Goal: Information Seeking & Learning: Learn about a topic

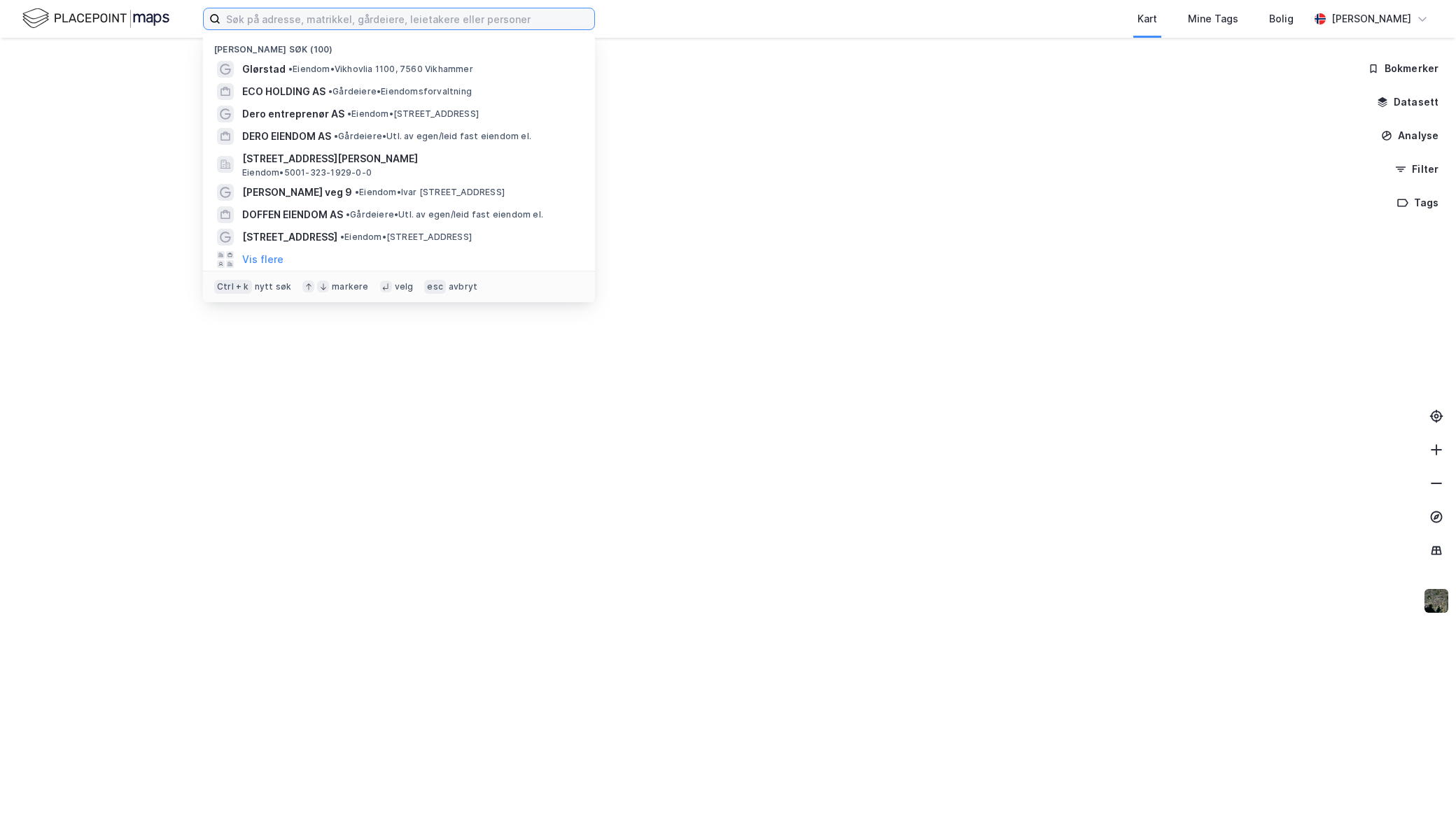
click at [283, 20] on input at bounding box center [407, 19] width 374 height 21
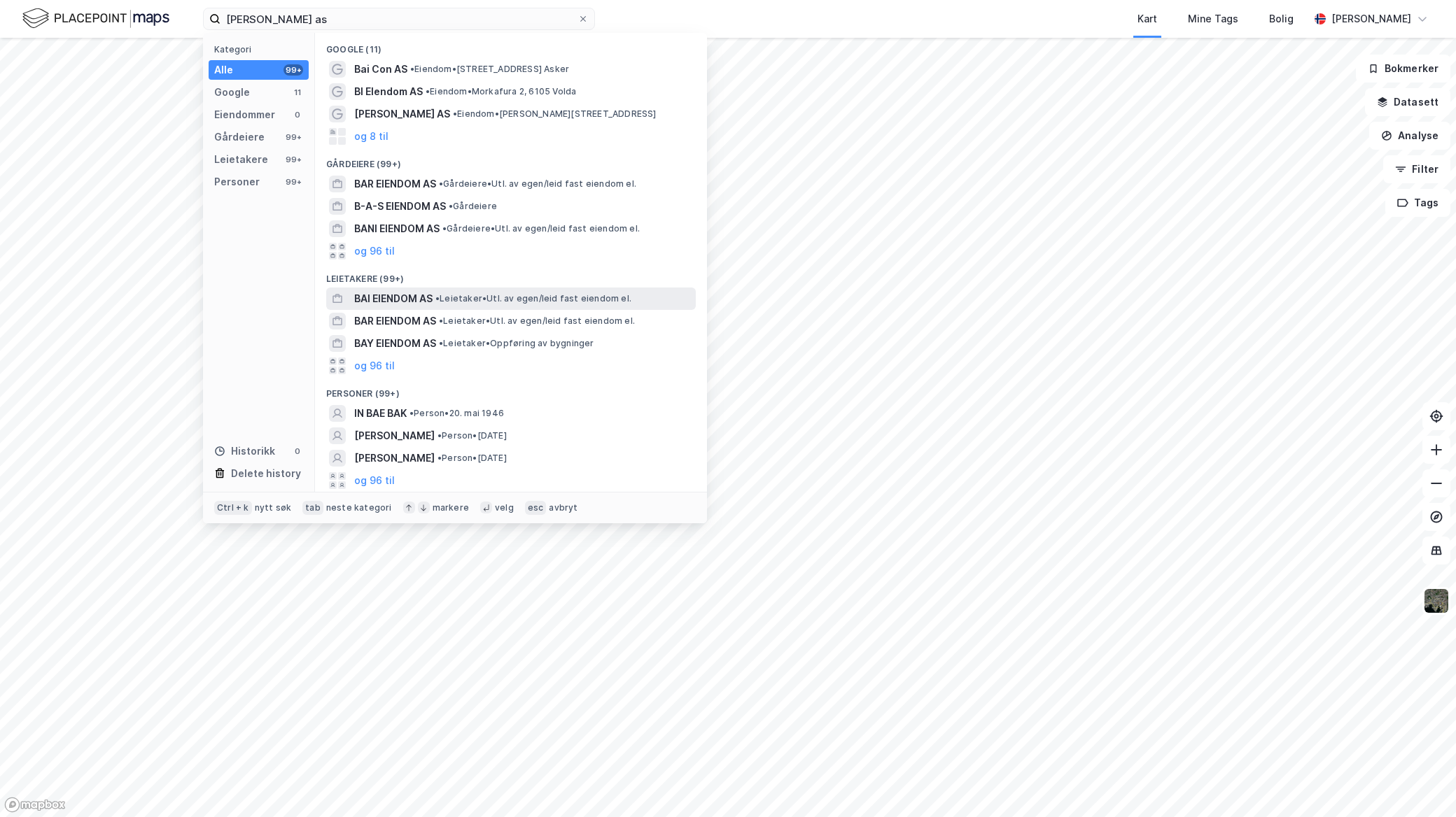
click at [469, 293] on span "• Leietaker • Utl. av egen/leid fast eiendom el." at bounding box center [533, 298] width 196 height 11
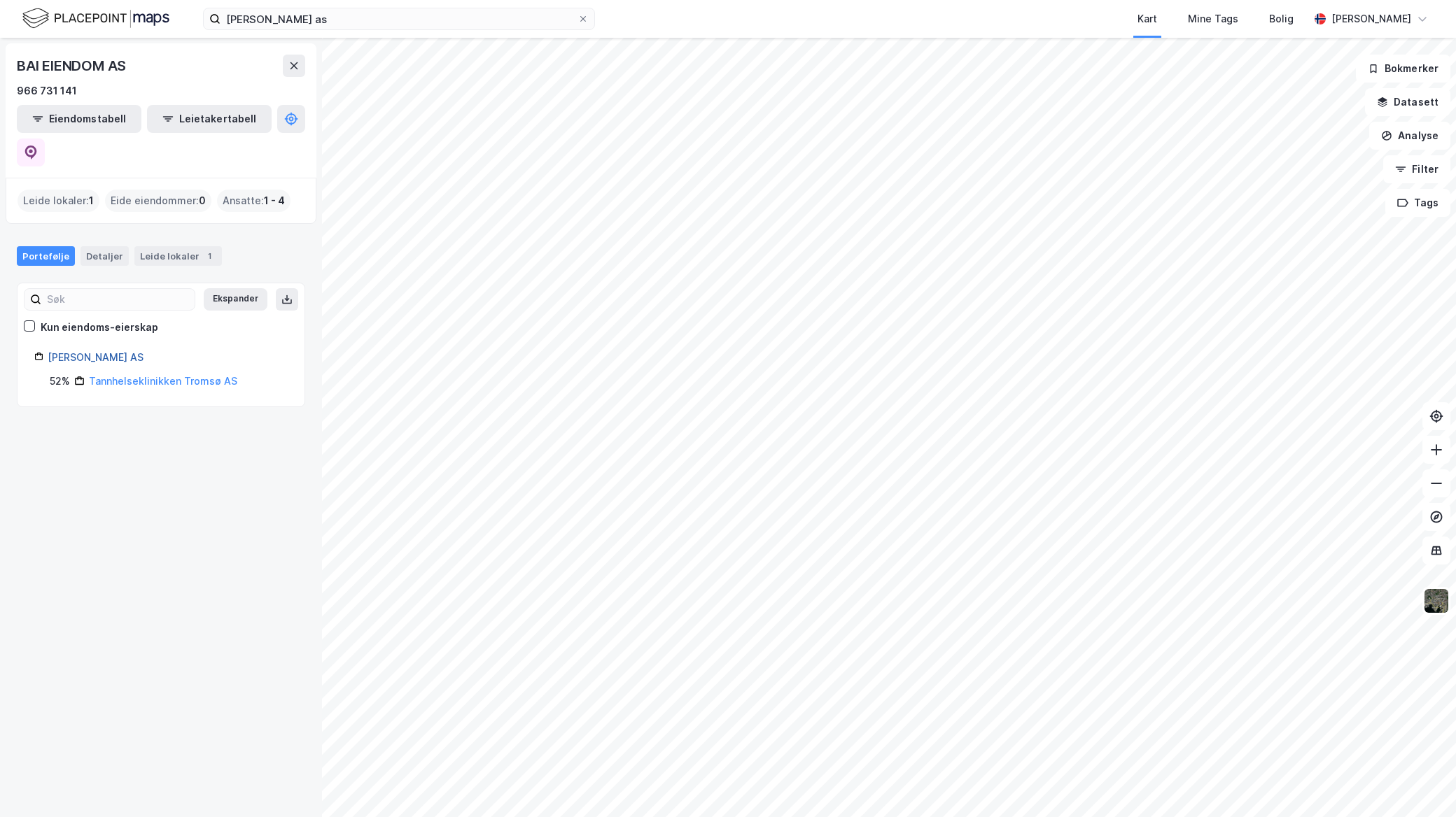
click at [107, 352] on link "Bai Eiendom AS" at bounding box center [95, 358] width 96 height 12
drag, startPoint x: 326, startPoint y: 13, endPoint x: 12, endPoint y: 2, distance: 314.2
click at [37, 19] on div "BAI Eiendom as Kart Mine Tags Bolig Mathias Aksnes" at bounding box center [728, 19] width 1456 height 38
paste input "Aro Eiendom AS"
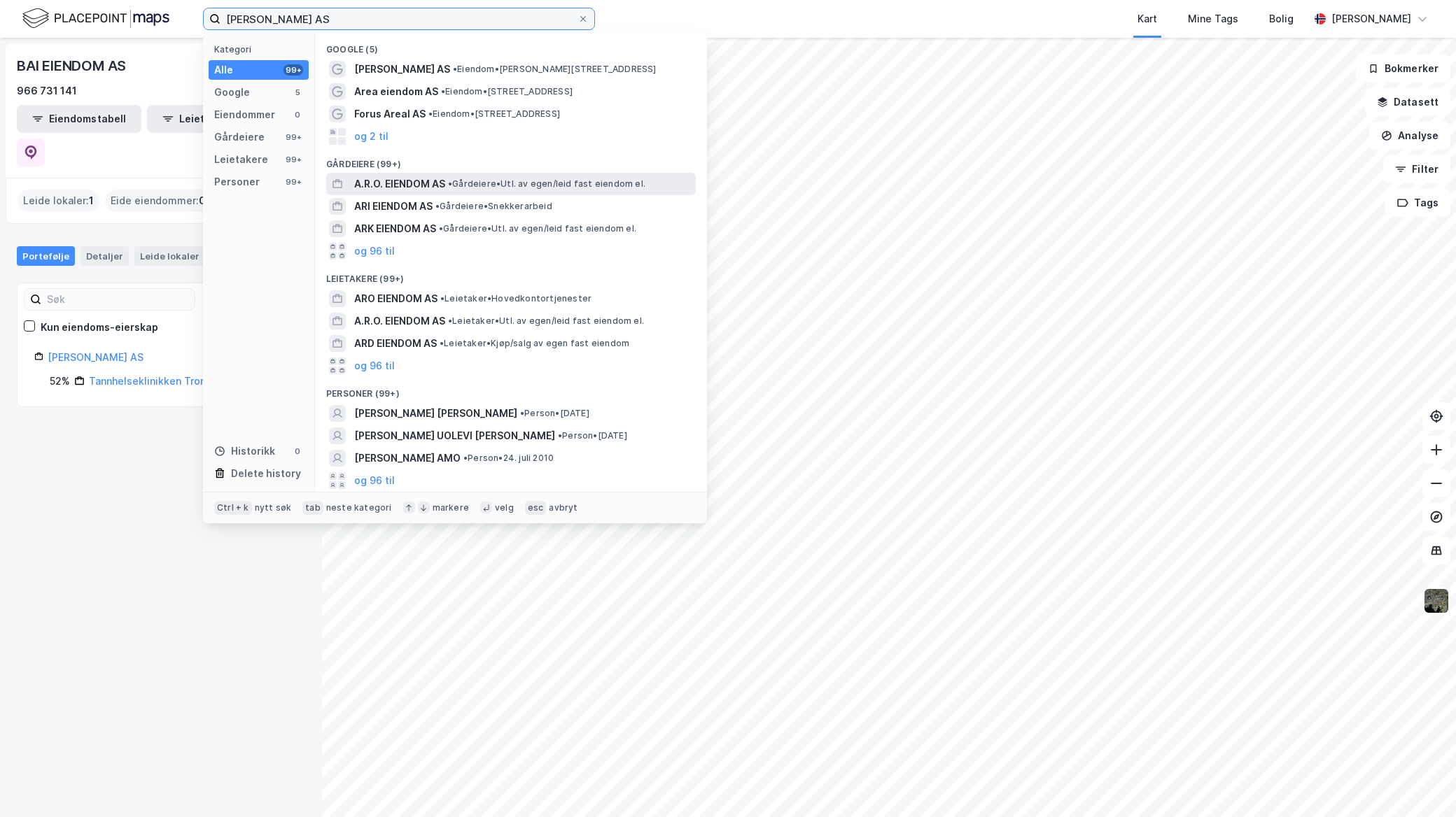
type input "Aro Eiendom AS"
click at [498, 186] on span "• Gårdeiere • Utl. av egen/leid fast eiendom el." at bounding box center [546, 184] width 197 height 11
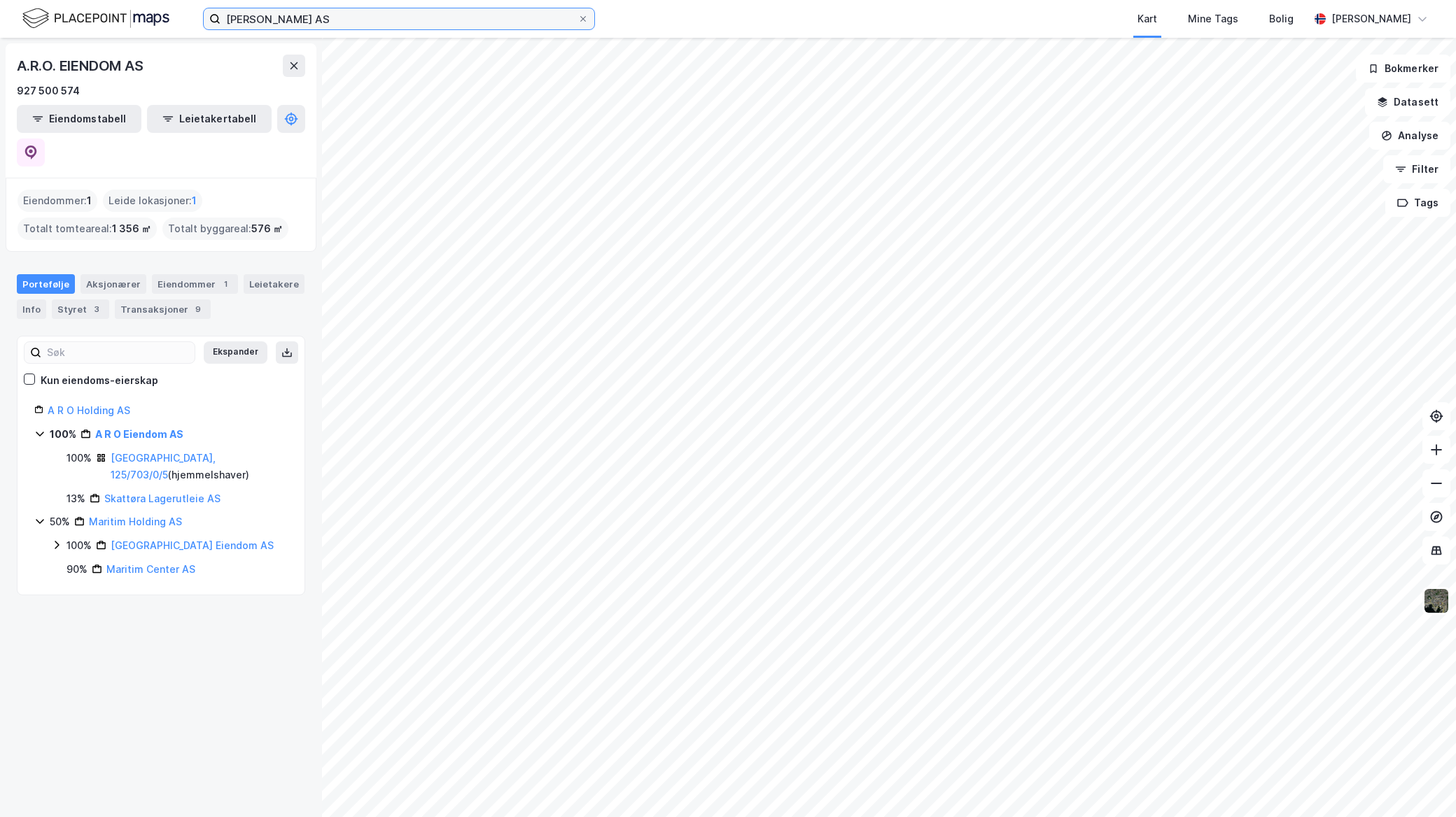
click at [362, 18] on input "Aro Eiendom AS" at bounding box center [398, 19] width 357 height 21
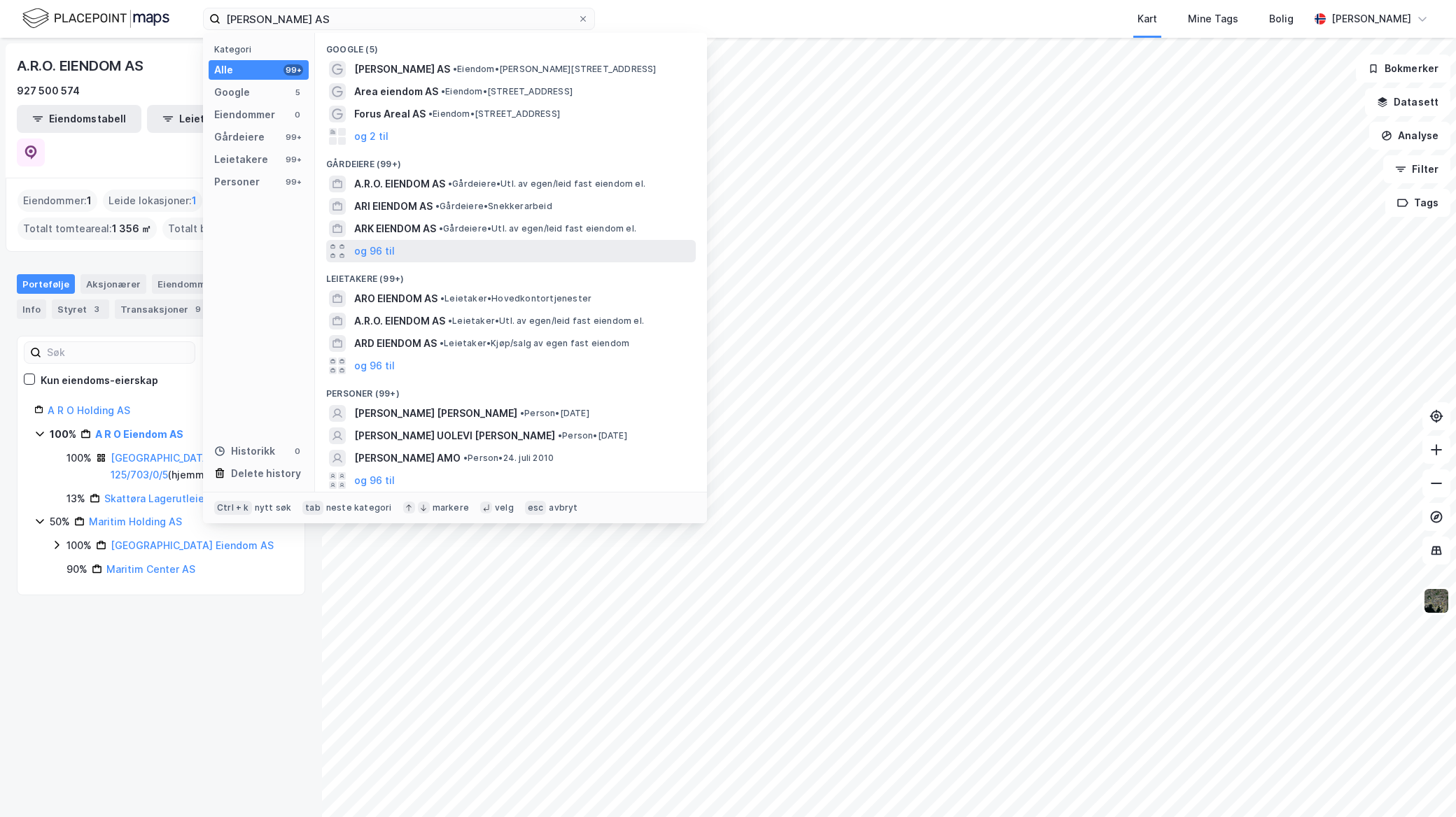
click at [436, 242] on div "og 96 til" at bounding box center [511, 251] width 370 height 22
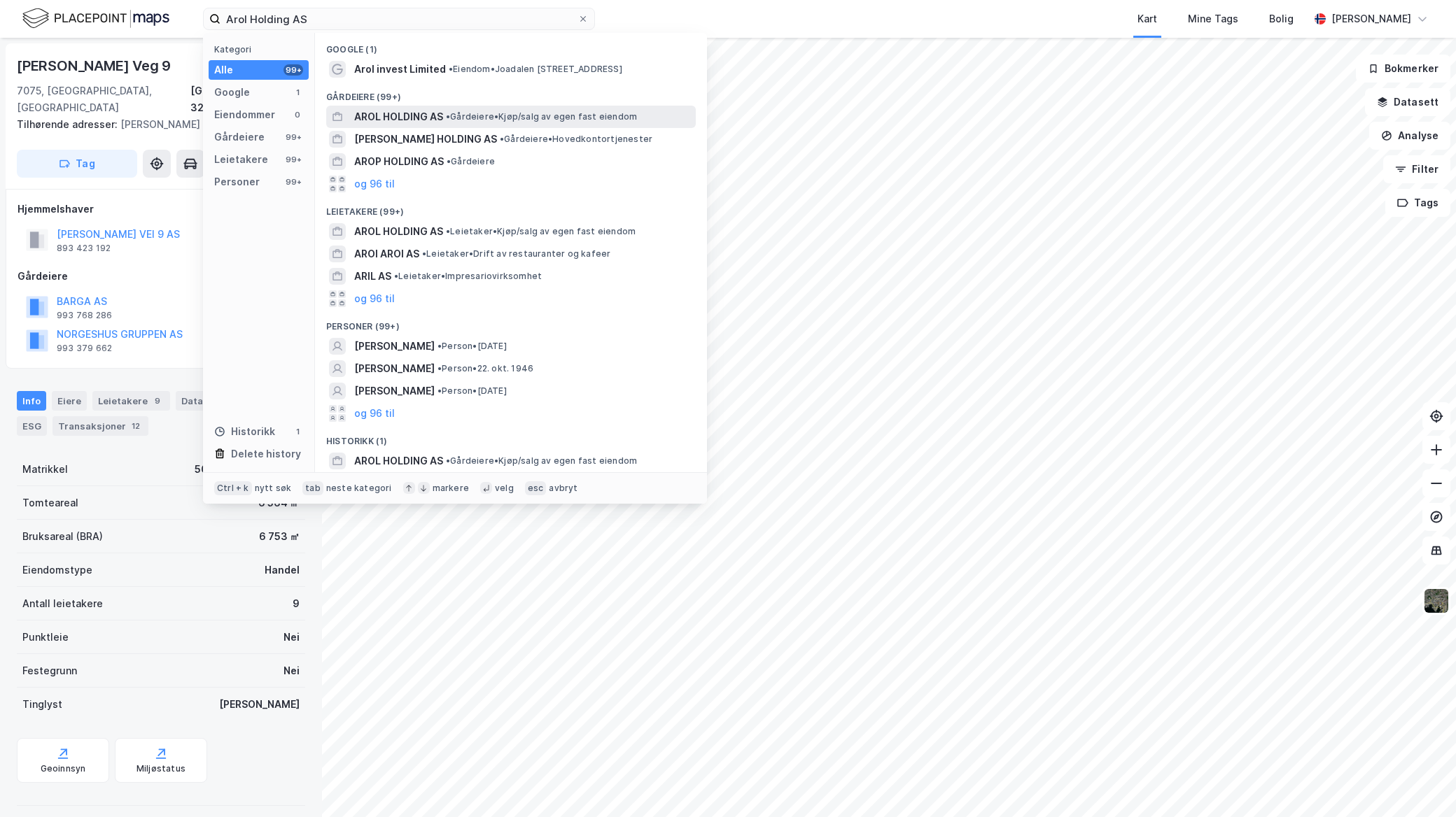
click at [438, 122] on span "AROL HOLDING AS" at bounding box center [398, 117] width 89 height 16
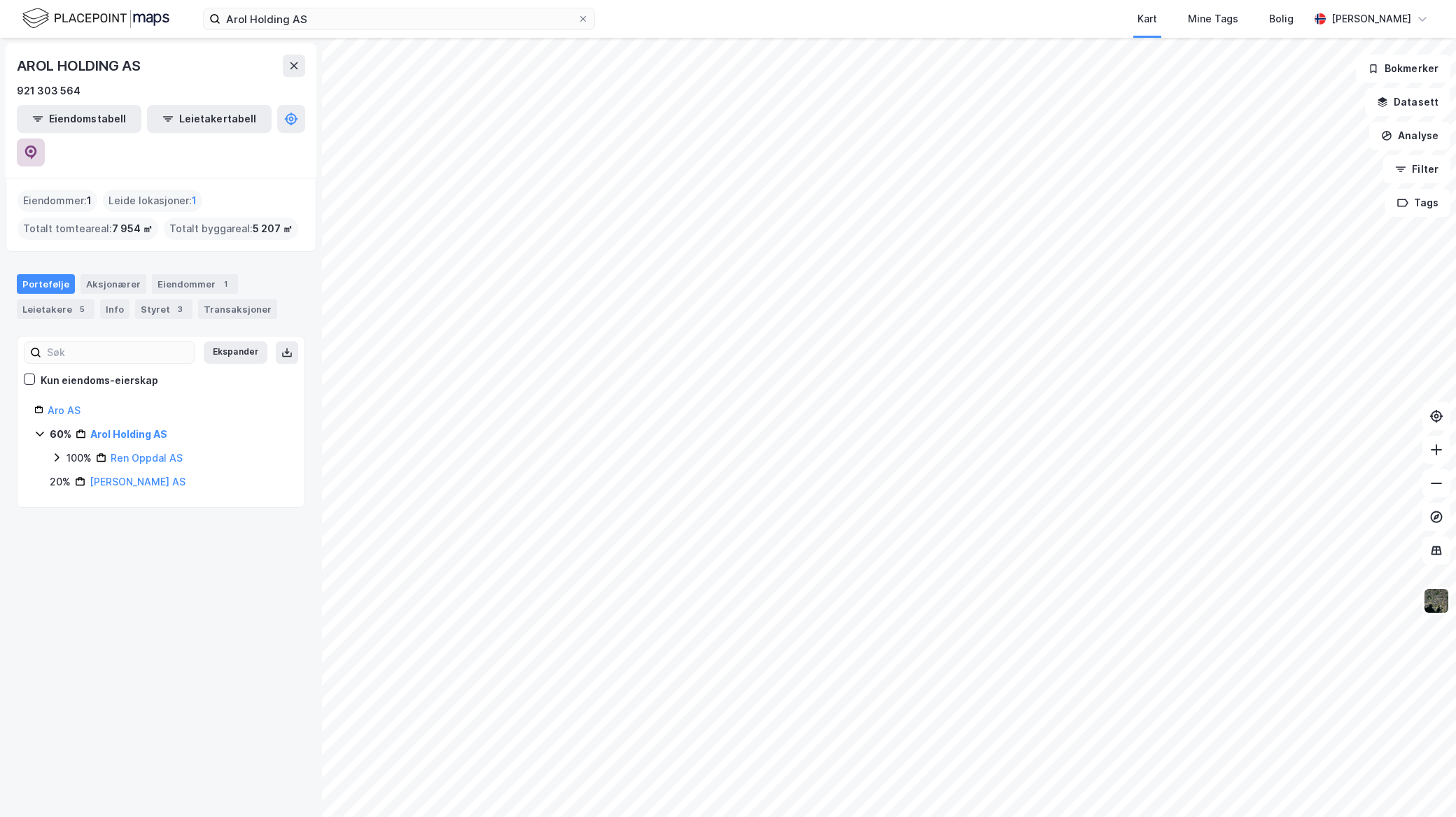
click at [38, 145] on icon at bounding box center [31, 152] width 14 height 14
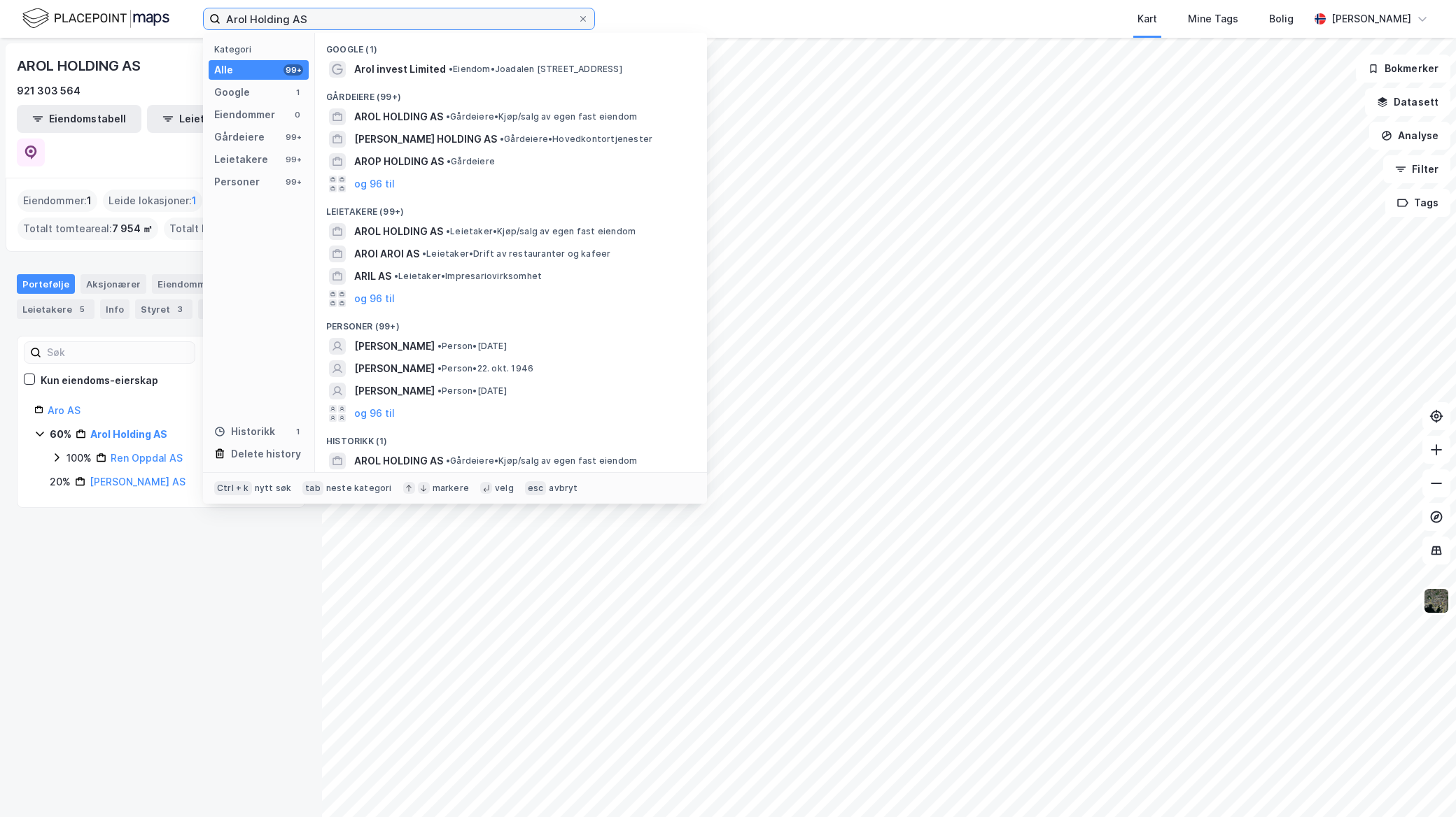
drag, startPoint x: 294, startPoint y: 19, endPoint x: 304, endPoint y: 22, distance: 10.4
click at [295, 19] on input "Arol Holding AS" at bounding box center [398, 19] width 357 height 21
drag, startPoint x: 311, startPoint y: 22, endPoint x: 72, endPoint y: 2, distance: 239.8
click at [79, 7] on div "Arol Holding AS Kategori Alle 99+ Google 1 Eiendommer 0 Gårdeiere 99+ Leietaker…" at bounding box center [728, 19] width 1456 height 38
paste input
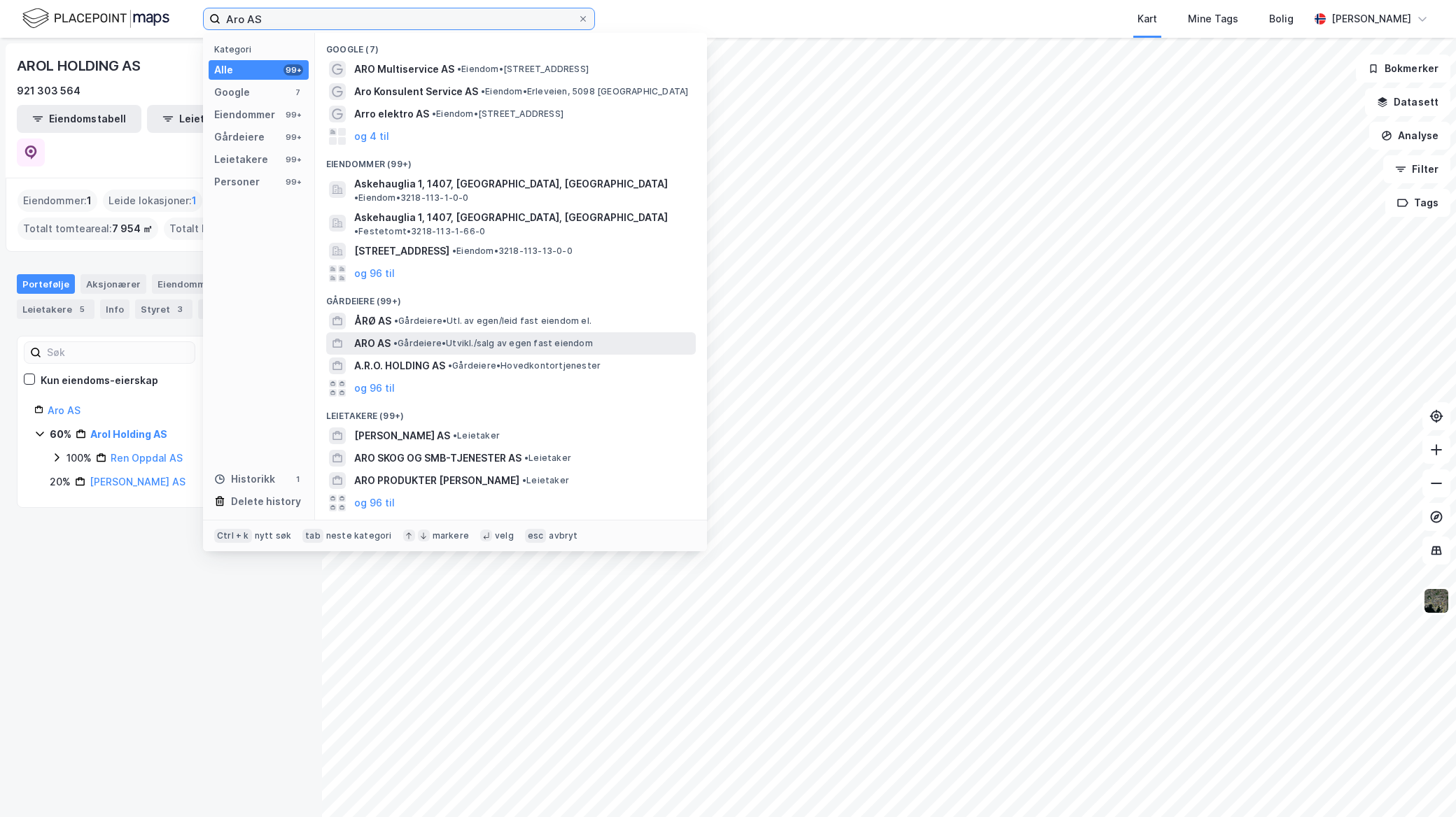
type input "Aro AS"
click at [469, 338] on span "• Gårdeiere • [GEOGRAPHIC_DATA]/salg av egen fast eiendom" at bounding box center [493, 343] width 200 height 11
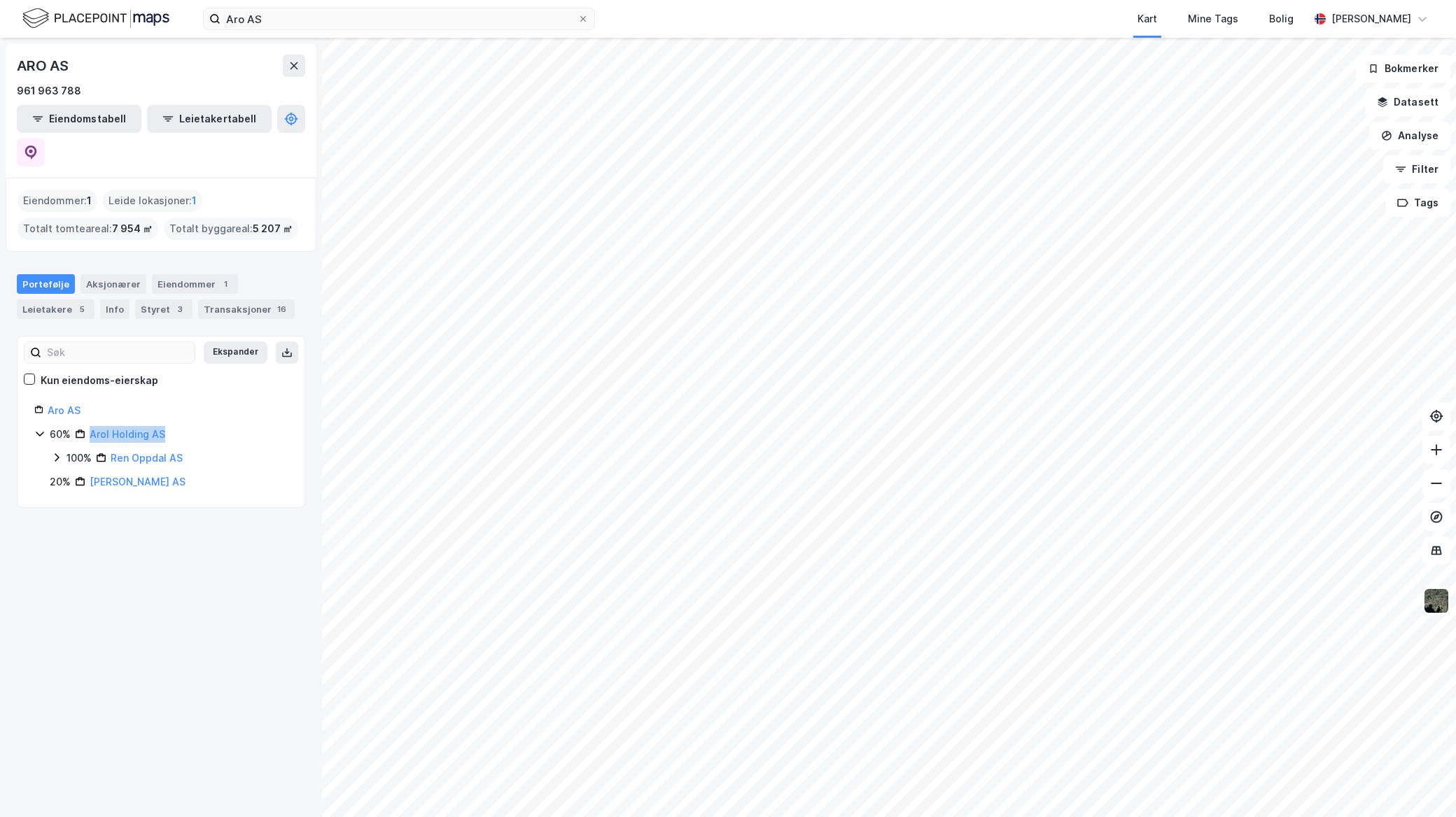
drag, startPoint x: 182, startPoint y: 396, endPoint x: 86, endPoint y: 404, distance: 96.3
click at [86, 426] on div "60% Arol Holding AS" at bounding box center [168, 434] width 238 height 16
copy link "Arol Holding AS"
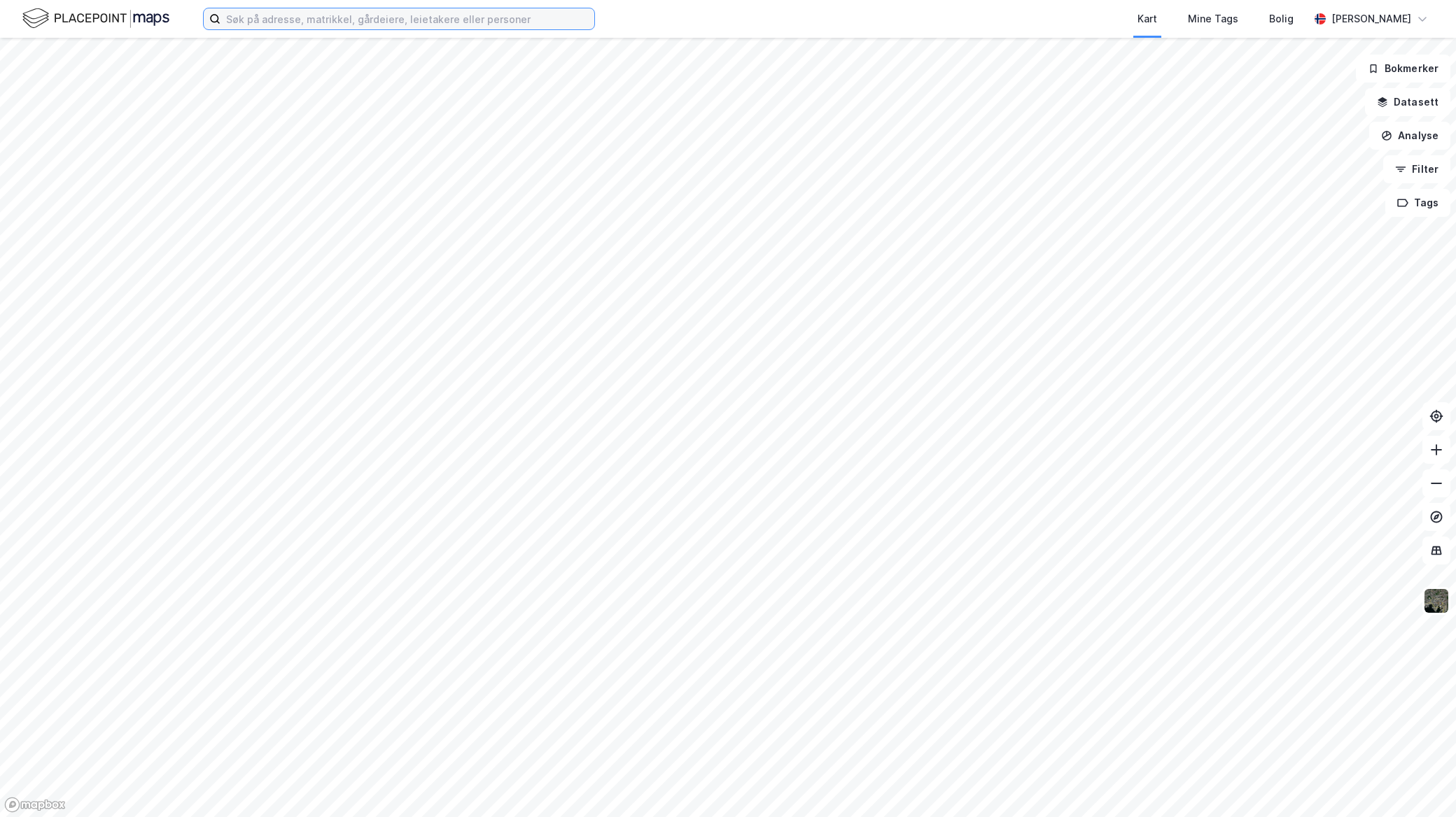
click at [264, 10] on input at bounding box center [407, 19] width 374 height 21
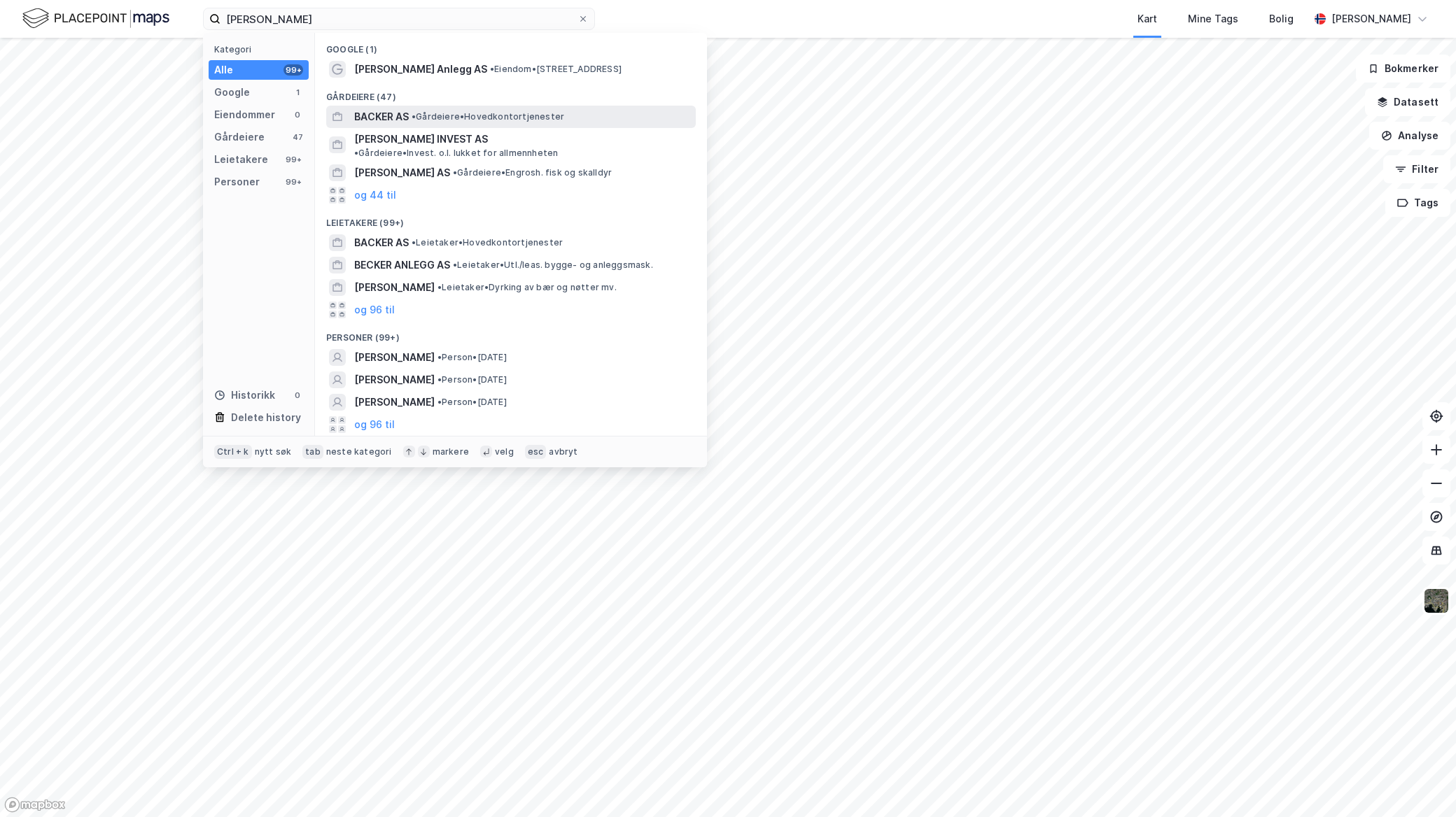
click at [439, 109] on div "BACKER AS • Gårdeiere • Hovedkontortjenester" at bounding box center [524, 117] width 339 height 16
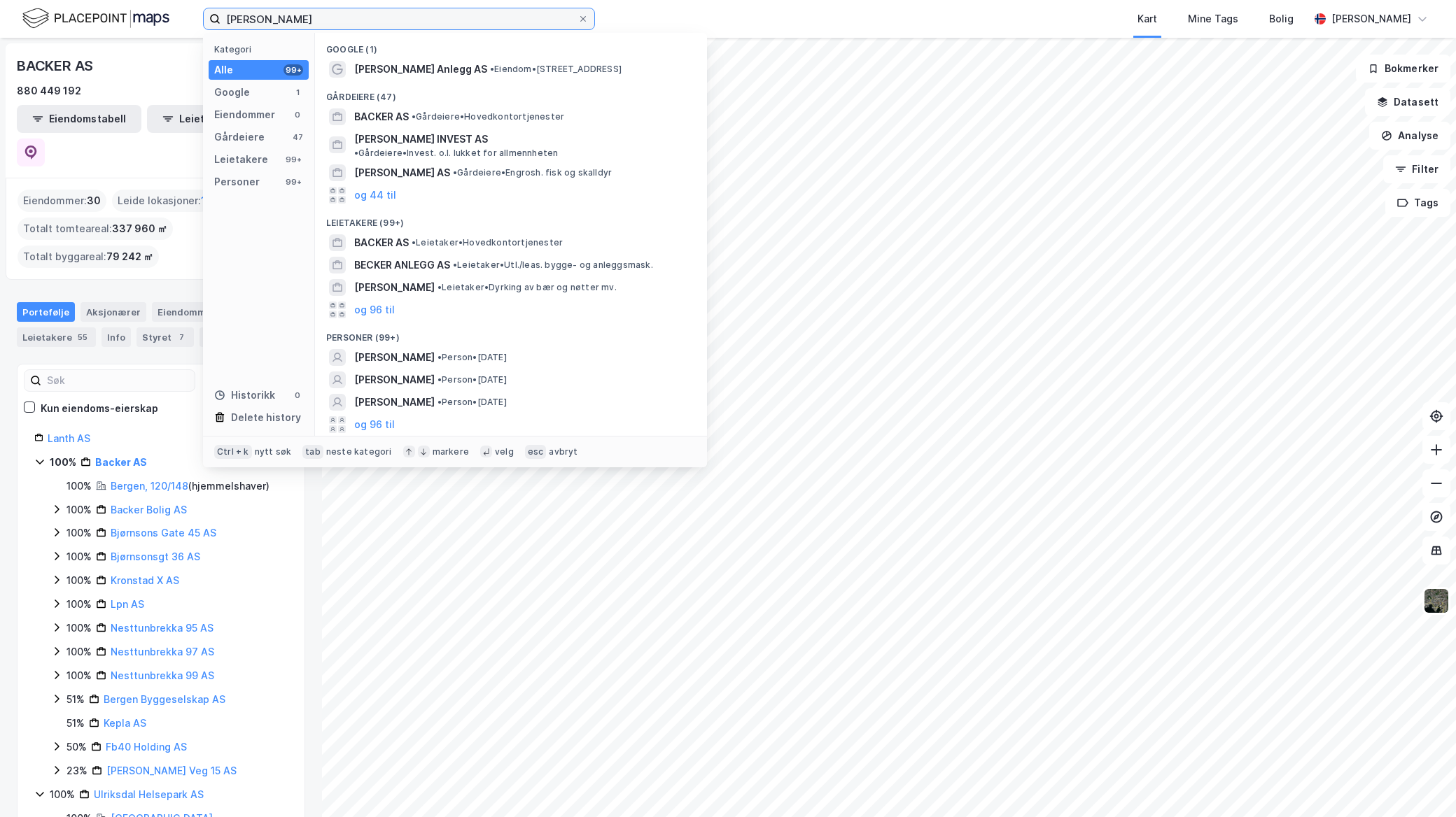
click at [404, 16] on input "[PERSON_NAME]" at bounding box center [398, 19] width 357 height 21
drag, startPoint x: 392, startPoint y: 23, endPoint x: 142, endPoint y: 2, distance: 250.9
click at [96, 20] on div "Konrad becker Kategori Alle 99+ Google 1 Eiendommer 0 Gårdeiere 47 Leietakere 9…" at bounding box center [728, 19] width 1456 height 38
paste input "Felgteknikk AS"
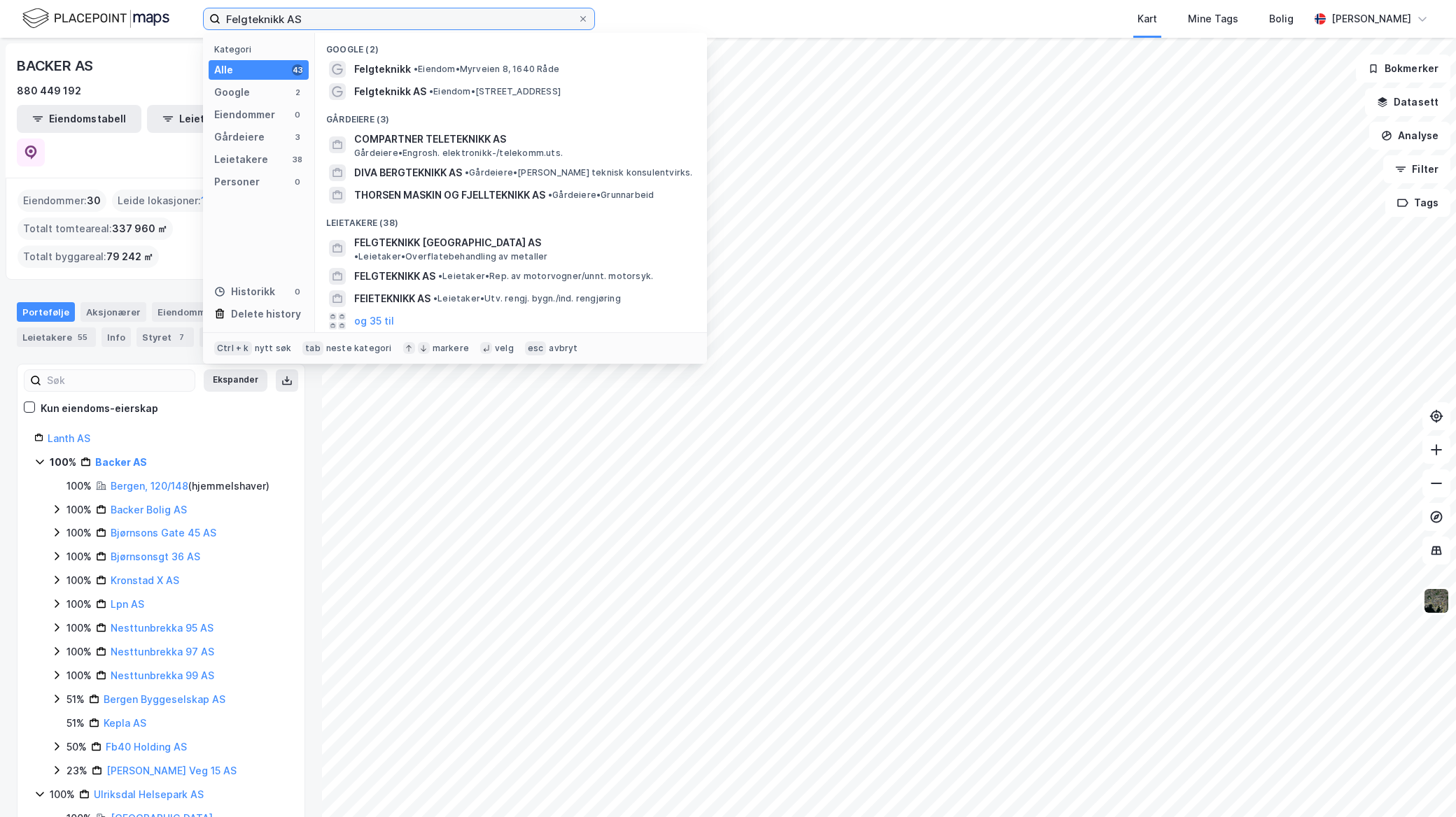
type input "Felgteknikk AS"
